Goal: Check status: Check status

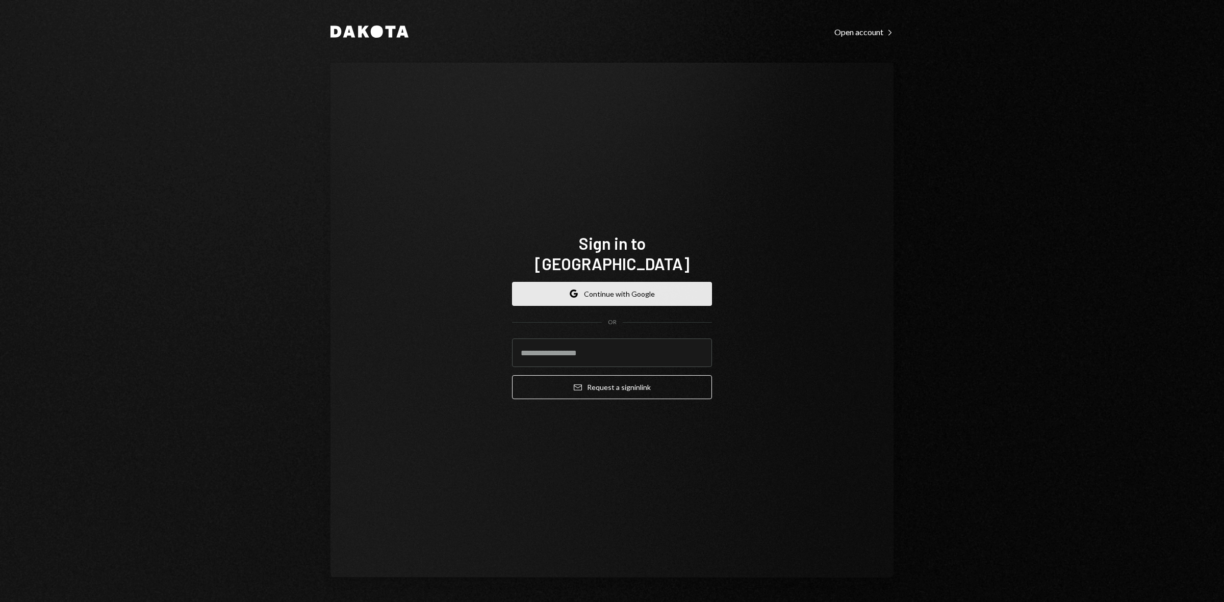
click at [667, 282] on button "Google Continue with Google" at bounding box center [612, 294] width 200 height 24
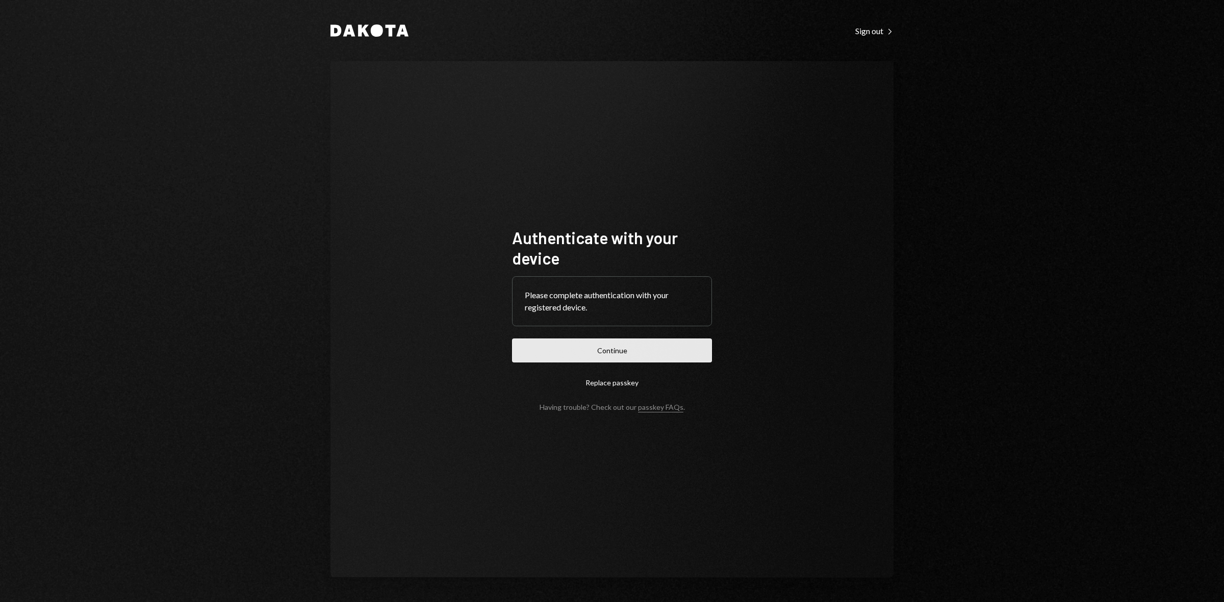
click at [657, 342] on button "Continue" at bounding box center [612, 351] width 200 height 24
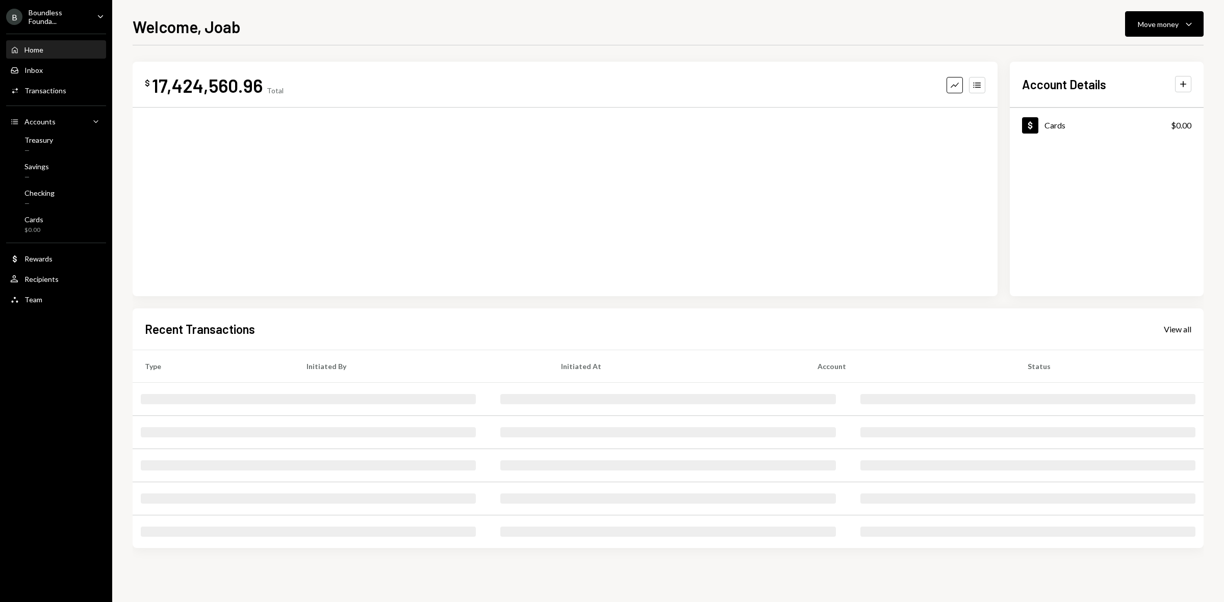
click at [58, 24] on div "Boundless Founda..." at bounding box center [59, 16] width 60 height 17
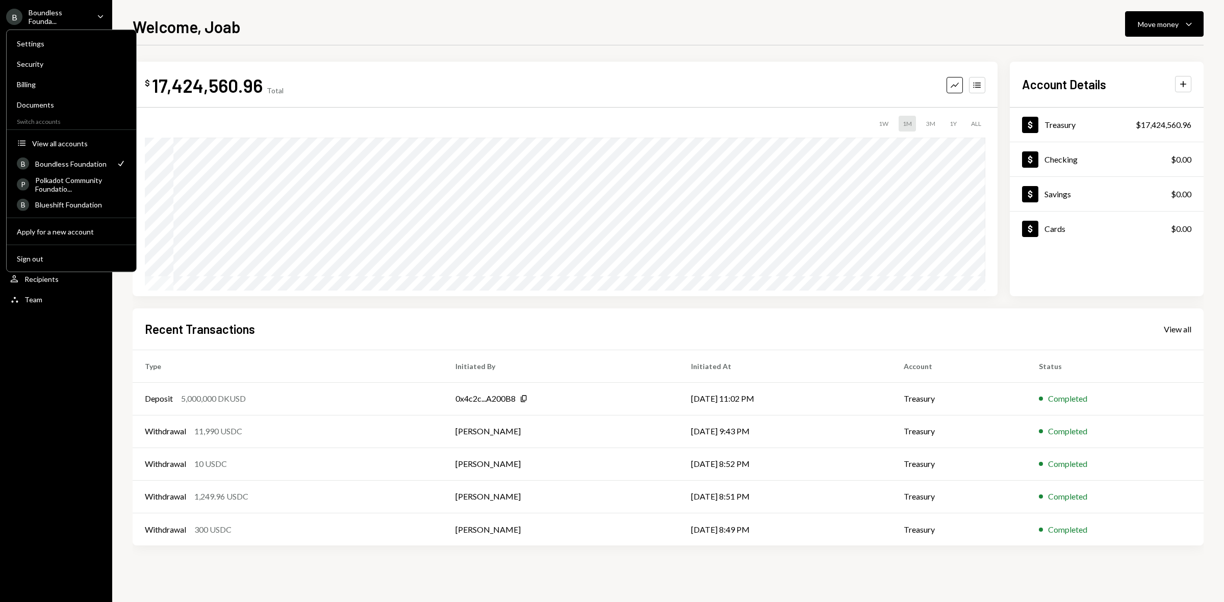
click at [54, 398] on div "B Boundless Founda... Caret Down Home Home Inbox Inbox Activities Transactions …" at bounding box center [56, 301] width 112 height 602
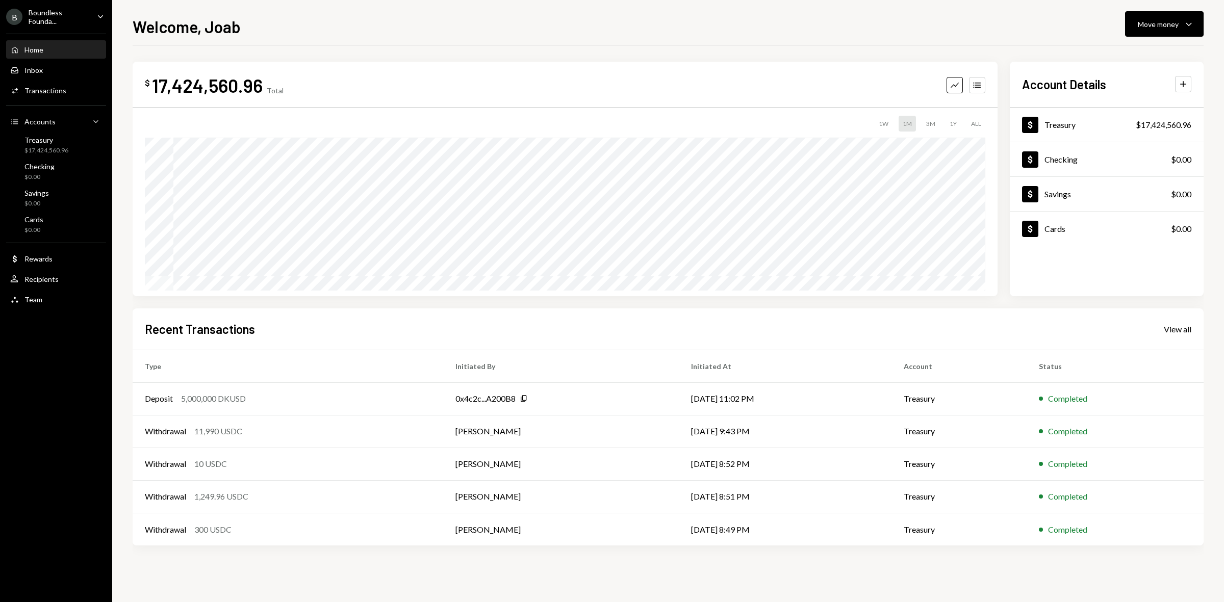
click at [72, 14] on div "Boundless Founda..." at bounding box center [59, 16] width 60 height 17
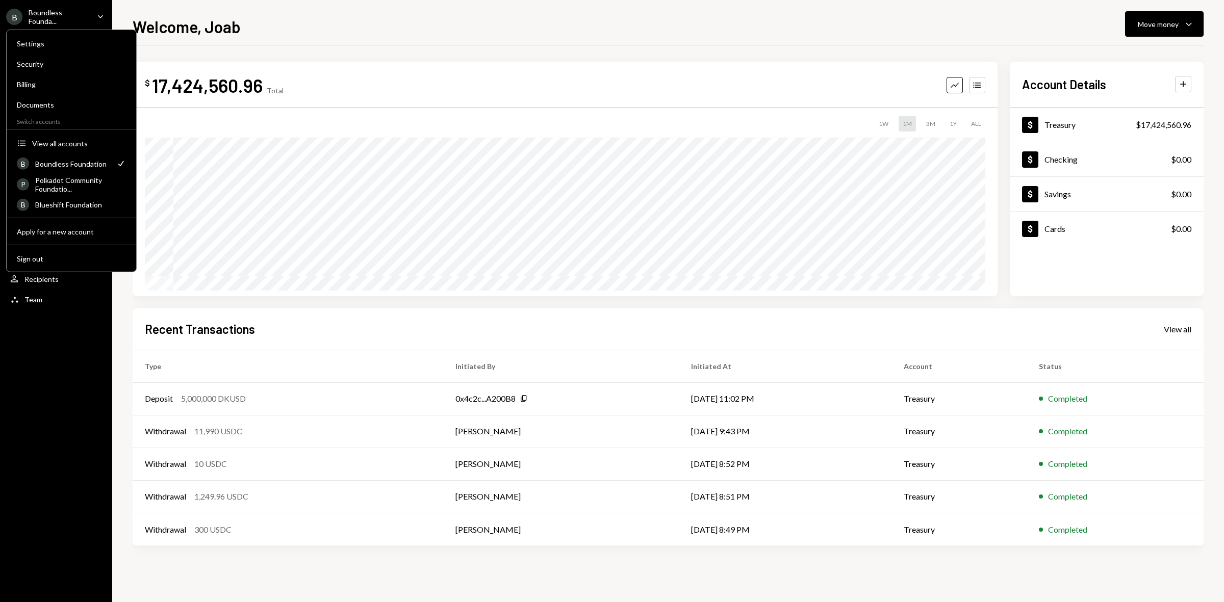
click at [71, 341] on div "B Boundless Founda... Caret Down Home Home Inbox Inbox Activities Transactions …" at bounding box center [56, 301] width 112 height 602
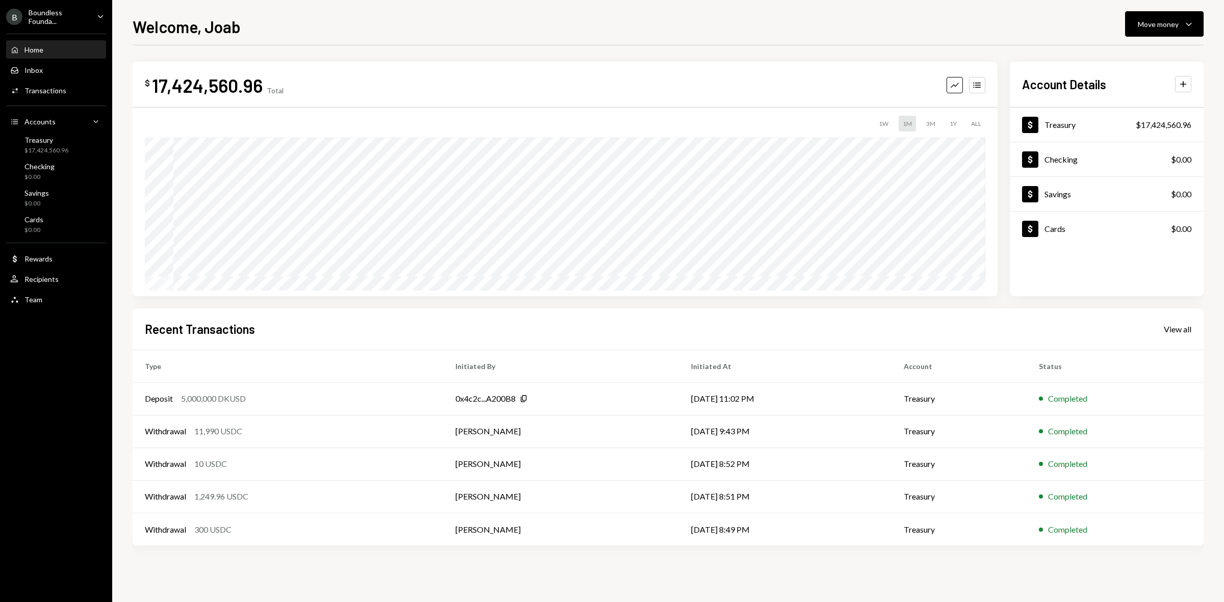
click at [59, 24] on ul "B Boundless Founda... Caret Down Home Home Inbox Inbox Activities Transactions …" at bounding box center [56, 155] width 112 height 311
click at [60, 18] on div "Boundless Founda..." at bounding box center [59, 16] width 60 height 17
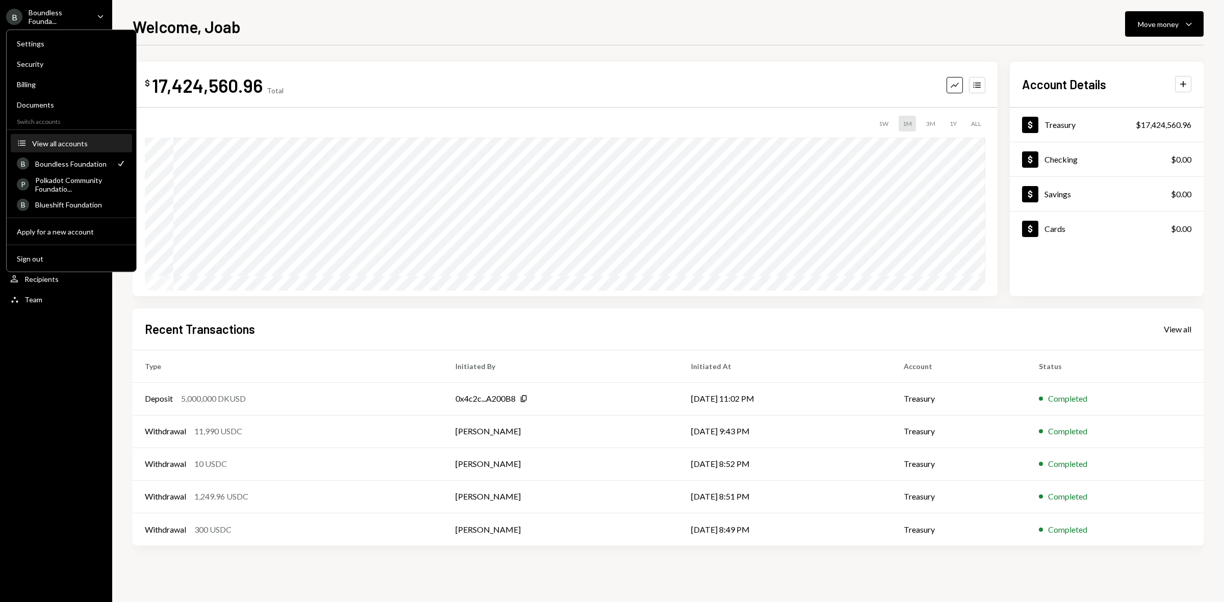
click at [66, 144] on div "View all accounts" at bounding box center [79, 143] width 94 height 9
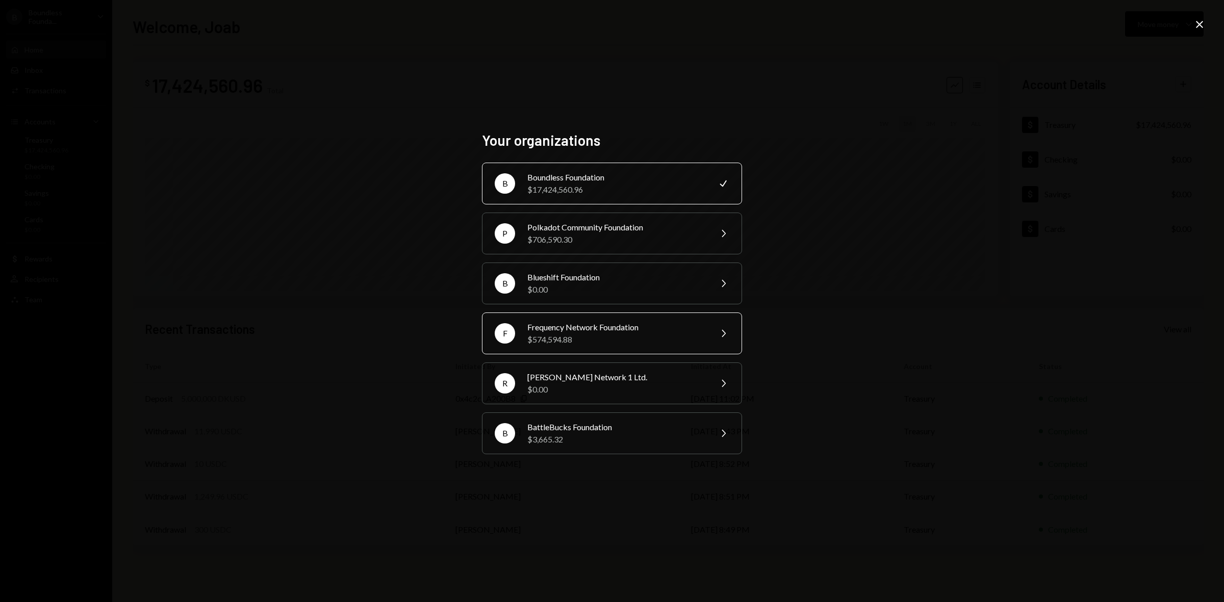
click at [615, 335] on div "$574,594.88" at bounding box center [616, 340] width 178 height 12
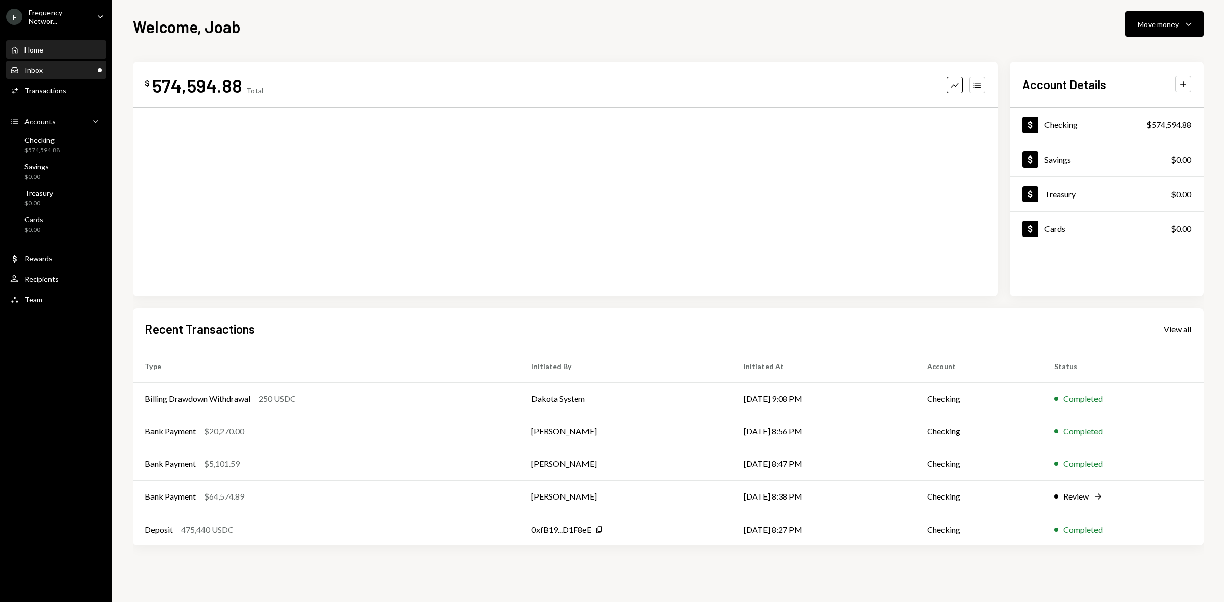
click at [72, 69] on div "Inbox Inbox" at bounding box center [56, 70] width 92 height 9
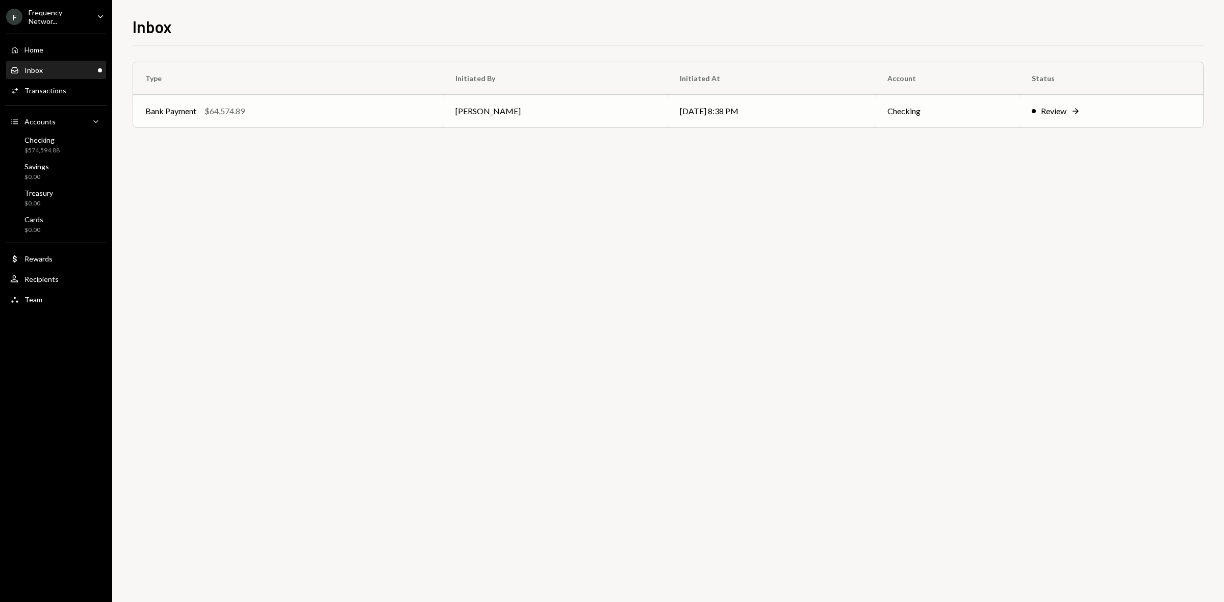
click at [1041, 110] on div "Review" at bounding box center [1054, 111] width 26 height 12
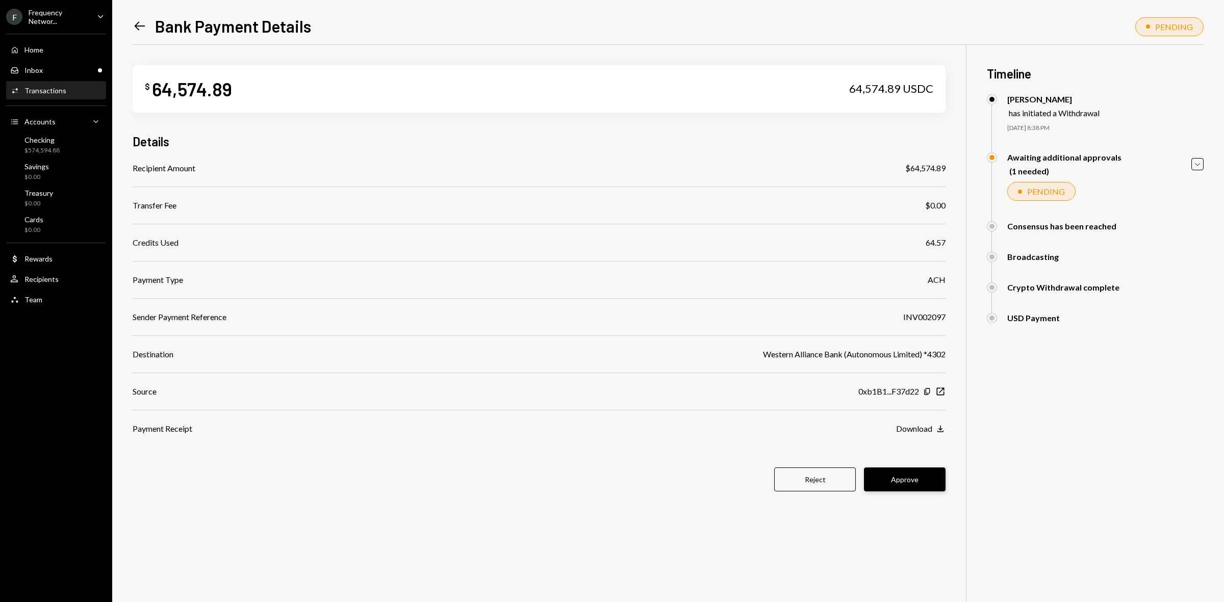
click at [906, 475] on button "Approve" at bounding box center [905, 480] width 82 height 24
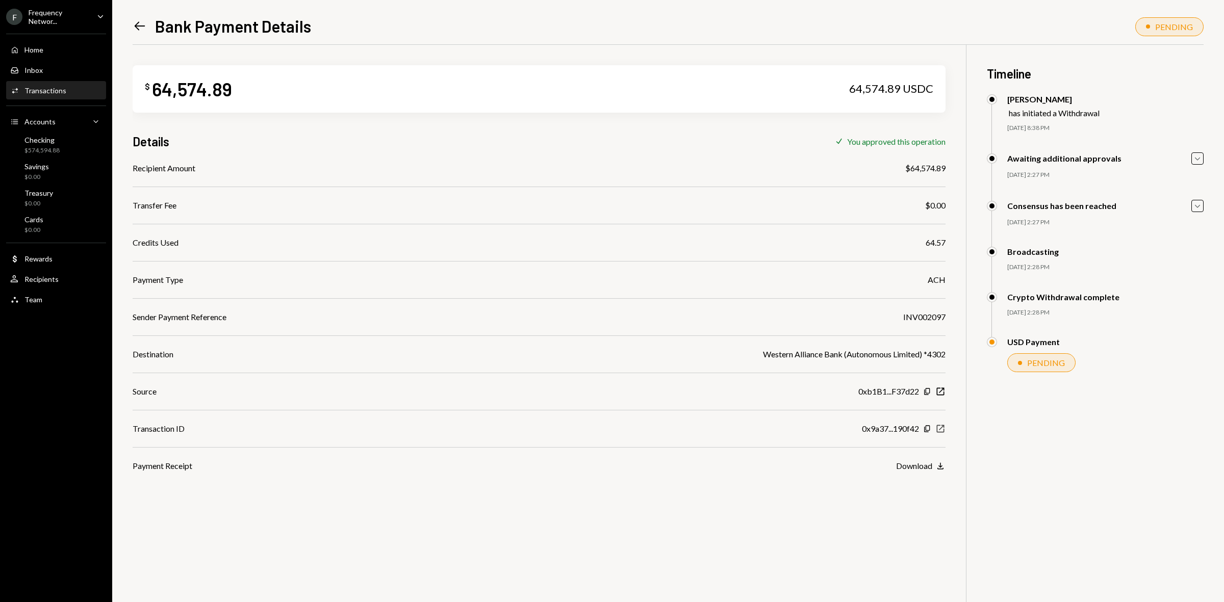
click at [940, 427] on icon "New Window" at bounding box center [941, 429] width 10 height 10
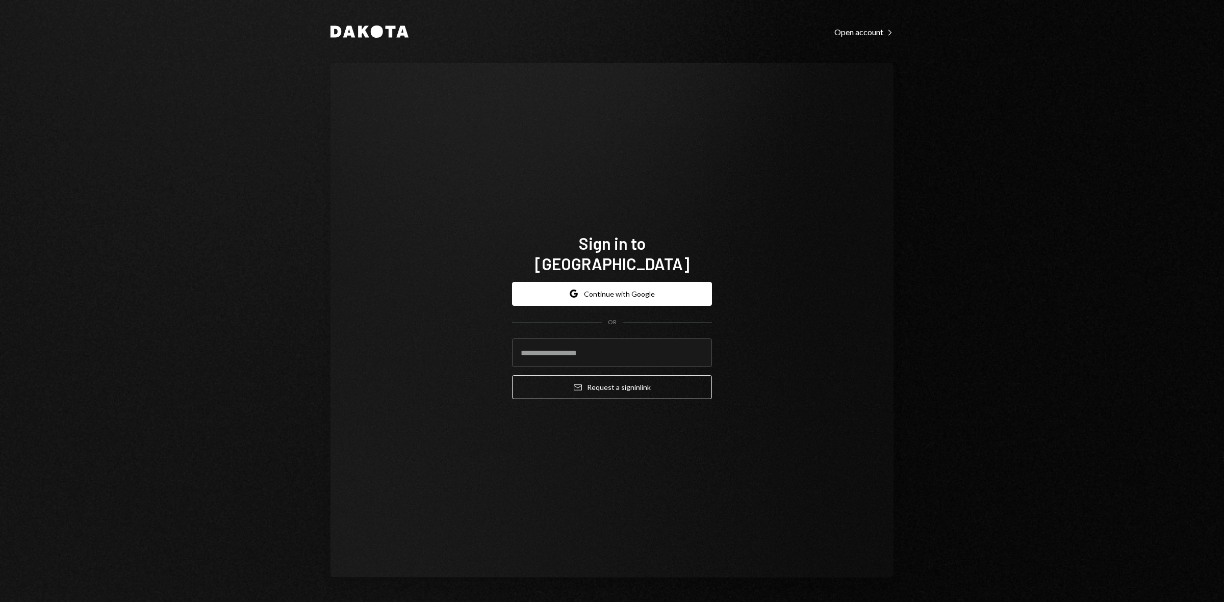
drag, startPoint x: 679, startPoint y: 265, endPoint x: 679, endPoint y: 276, distance: 10.7
click at [679, 274] on div "Google Continue with Google OR Email Request a sign in link" at bounding box center [612, 341] width 200 height 134
click at [679, 282] on button "Google Continue with Google" at bounding box center [612, 294] width 200 height 24
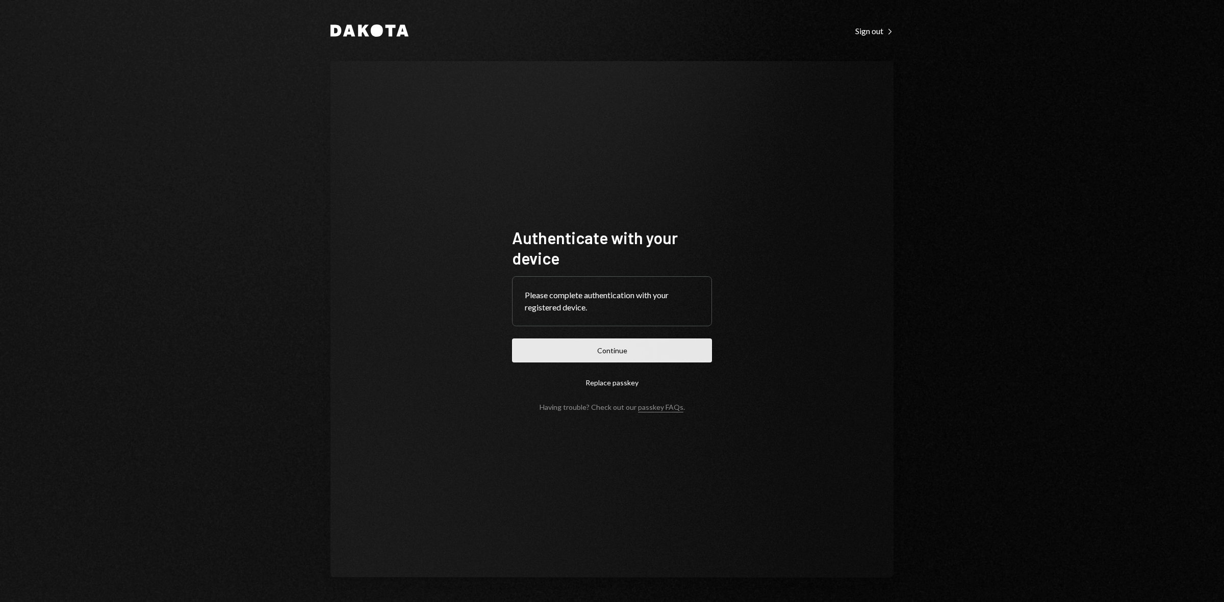
click at [645, 354] on button "Continue" at bounding box center [612, 351] width 200 height 24
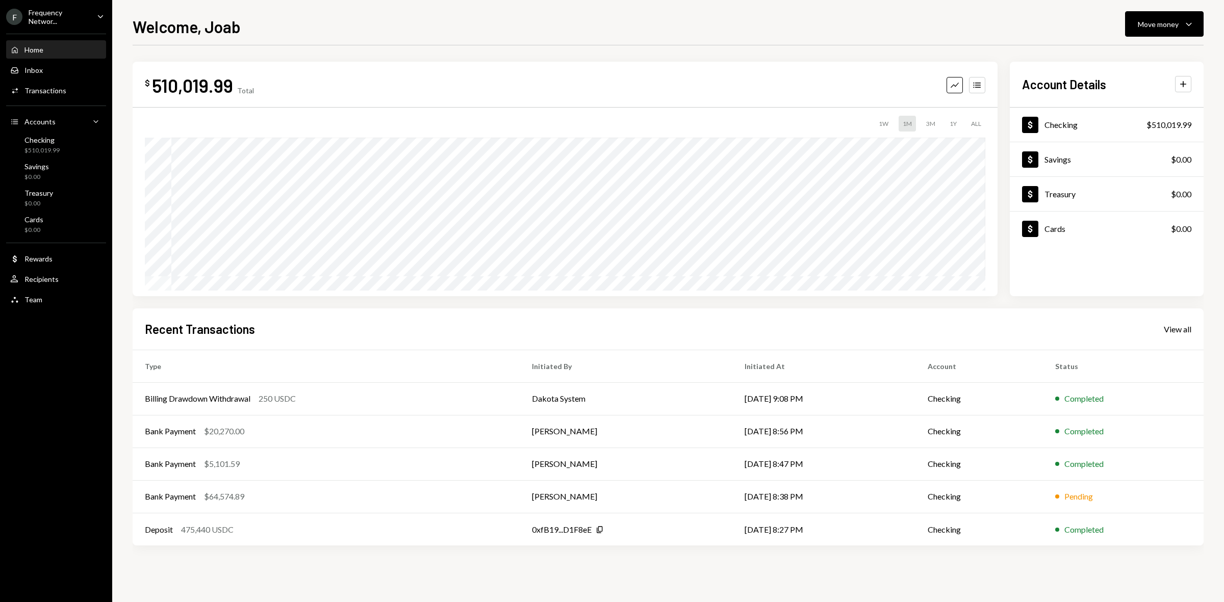
click at [50, 20] on div "Frequency Networ..." at bounding box center [59, 16] width 60 height 17
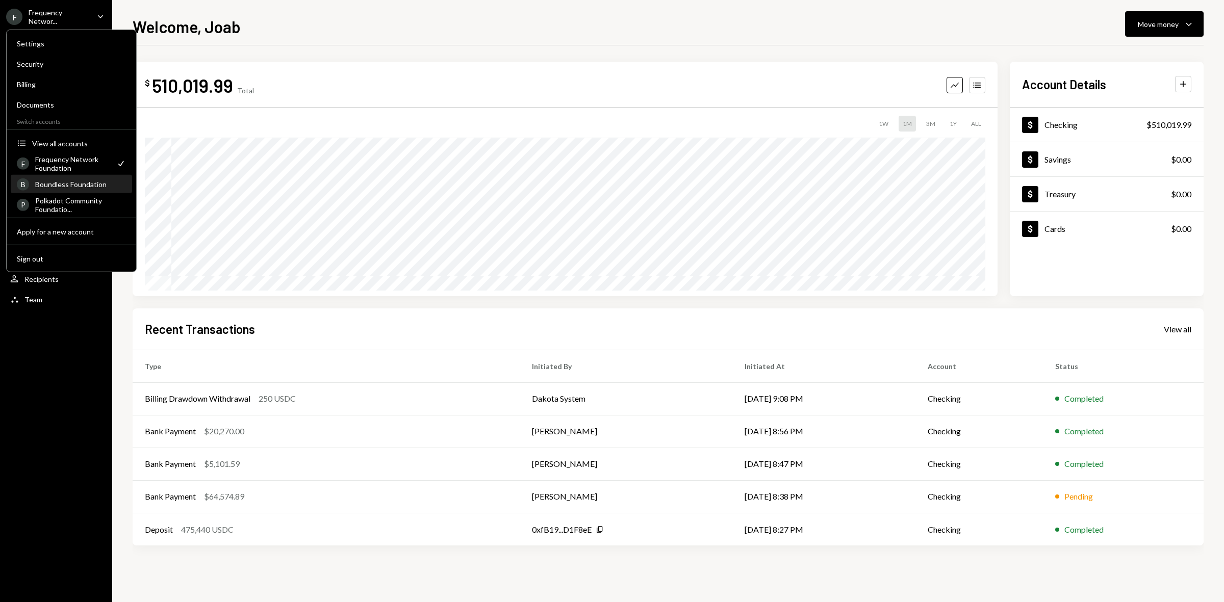
click at [82, 185] on div "Boundless Foundation" at bounding box center [80, 184] width 91 height 9
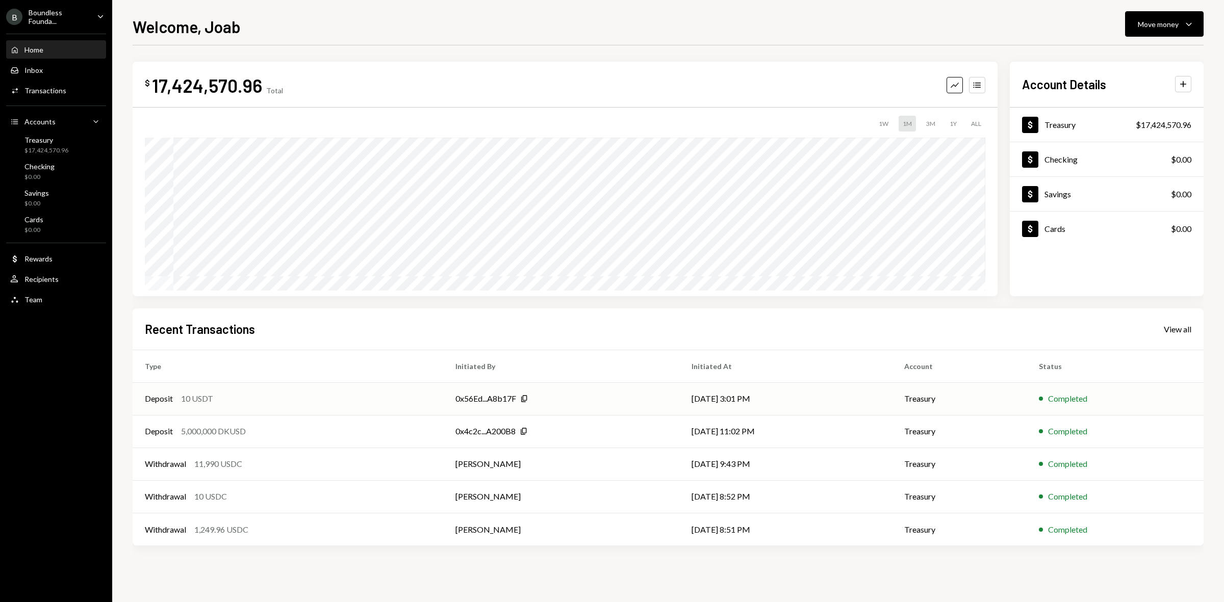
click at [321, 398] on div "Deposit 10 USDT" at bounding box center [288, 399] width 286 height 12
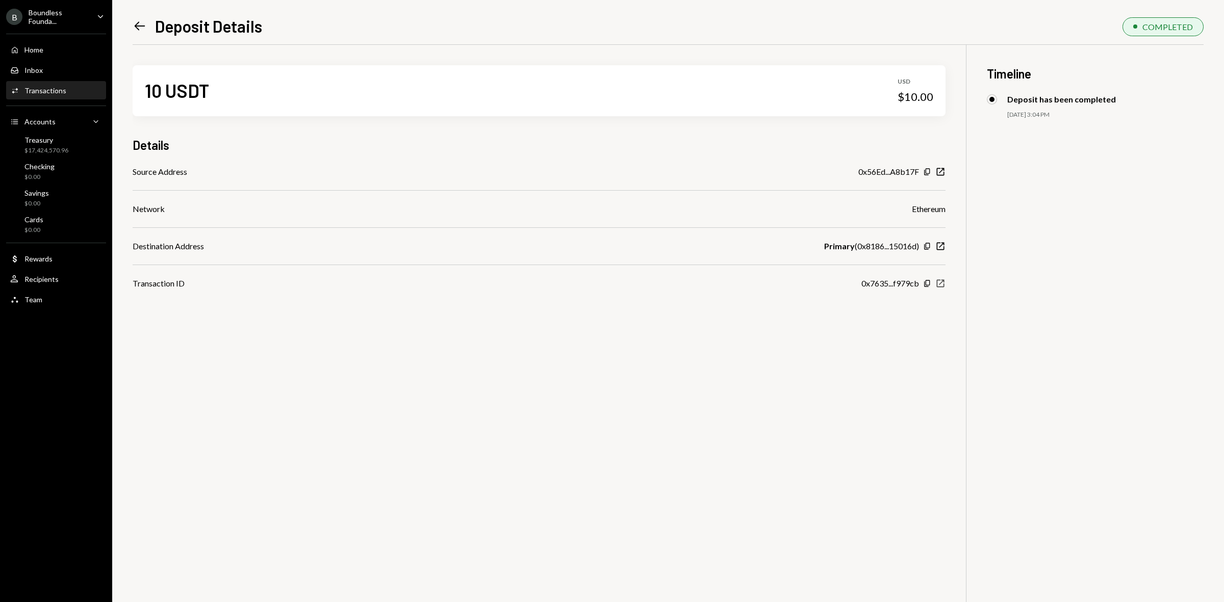
click at [940, 285] on icon "New Window" at bounding box center [941, 284] width 10 height 10
click at [48, 149] on div "$17,924,570.96" at bounding box center [46, 150] width 44 height 9
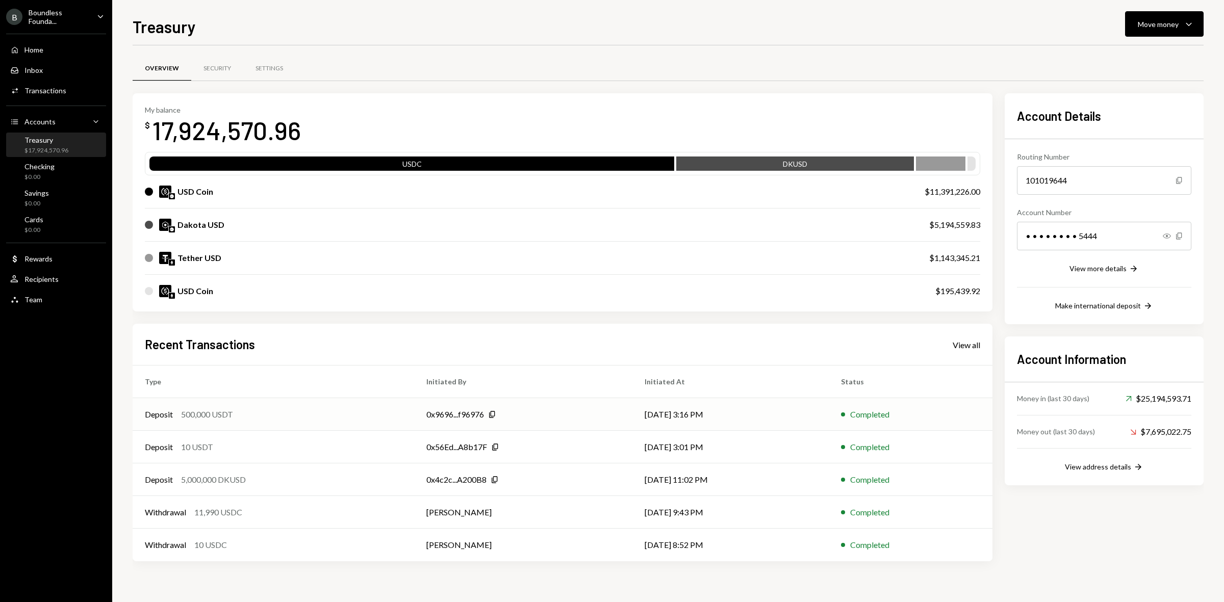
click at [330, 422] on td "Deposit 500,000 USDT" at bounding box center [274, 414] width 282 height 33
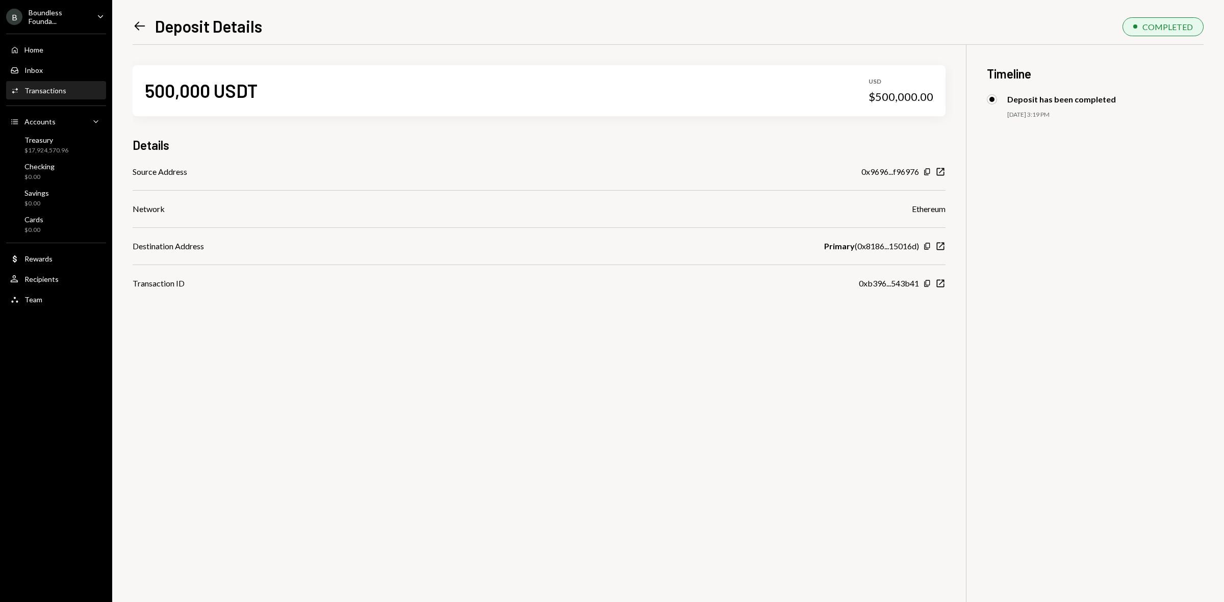
click at [618, 383] on div "500,000 USDT USD $500,000.00 Details Source Address 0x9696...f96976 Copy New Wi…" at bounding box center [668, 346] width 1071 height 602
